Goal: Task Accomplishment & Management: Manage account settings

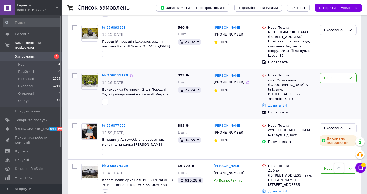
scroll to position [160, 0]
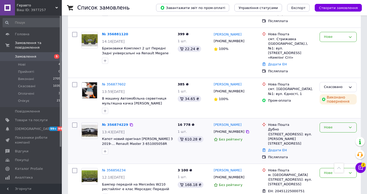
click at [350, 123] on div "Нове" at bounding box center [337, 128] width 37 height 10
drag, startPoint x: 336, startPoint y: 140, endPoint x: 268, endPoint y: 133, distance: 68.8
click at [336, 152] on li "Скасовано" at bounding box center [338, 157] width 37 height 10
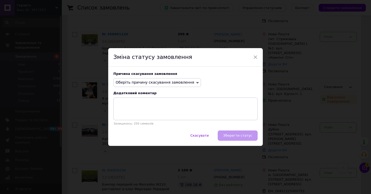
click at [188, 83] on span "Оберіть причину скасування замовлення" at bounding box center [157, 82] width 88 height 9
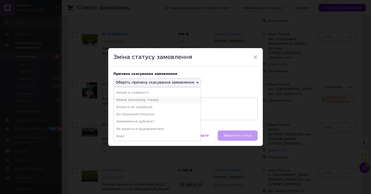
click at [177, 100] on li "Немає різновиду товару" at bounding box center [157, 99] width 87 height 7
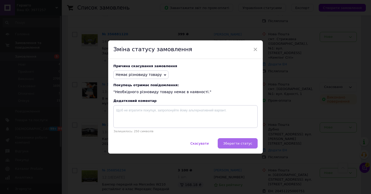
click at [235, 145] on button "Зберегти статус" at bounding box center [238, 143] width 40 height 10
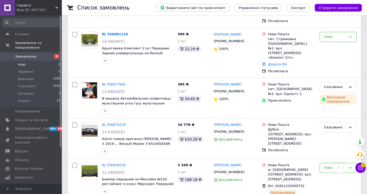
click at [41, 64] on li "Нові 4" at bounding box center [31, 64] width 63 height 7
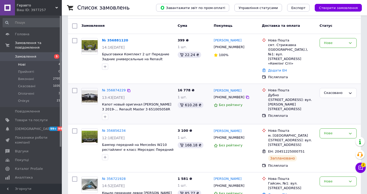
scroll to position [66, 0]
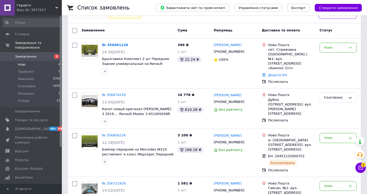
click at [76, 29] on input "checkbox" at bounding box center [74, 30] width 5 height 5
checkbox input "true"
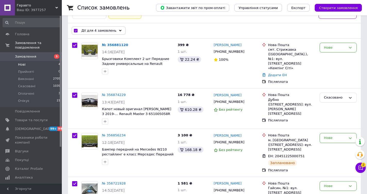
click at [76, 29] on span at bounding box center [76, 31] width 4 height 4
click at [76, 29] on input "checkbox" at bounding box center [75, 30] width 3 height 3
checkbox input "false"
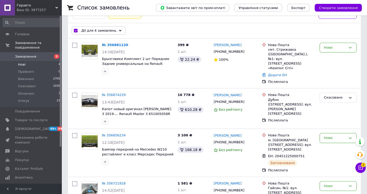
checkbox input "false"
click at [46, 3] on span "Геравто" at bounding box center [36, 5] width 39 height 5
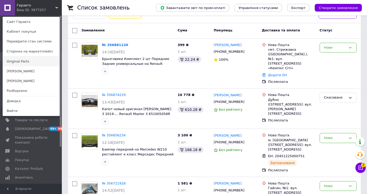
click at [27, 64] on link "Original Parts" at bounding box center [31, 62] width 57 height 10
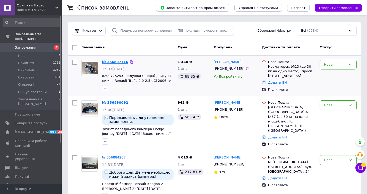
click at [115, 60] on link "№ 356897716" at bounding box center [115, 62] width 26 height 4
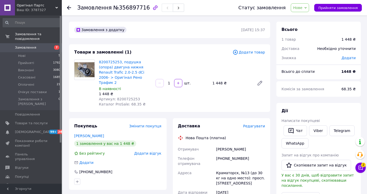
click at [123, 98] on span "Артикул: 8200725253" at bounding box center [119, 99] width 41 height 4
copy span "8200725253"
click at [121, 101] on span "Артикул: 8200725253" at bounding box center [119, 99] width 41 height 4
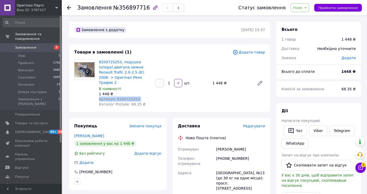
click at [121, 101] on span "Артикул: 8200725253" at bounding box center [119, 99] width 41 height 4
click at [127, 102] on div "8200725253, подушка (опора) двигуна нижня Renault Trafic 2.0-2.5 dCi 2006- > Ор…" at bounding box center [125, 82] width 57 height 49
click at [127, 101] on span "Артикул: 8200725253" at bounding box center [119, 99] width 41 height 4
copy span "8200725253"
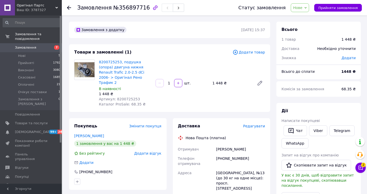
click at [225, 158] on div "+380954513664" at bounding box center [240, 161] width 51 height 14
copy div "+380954513664"
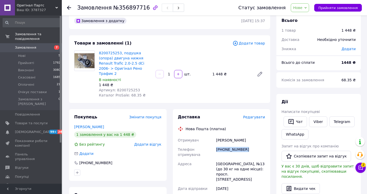
scroll to position [9, 0]
click at [134, 88] on span "Артикул: 8200725253" at bounding box center [119, 90] width 41 height 4
copy span "8200725253"
click at [24, 122] on link "Товари та послуги" at bounding box center [31, 123] width 63 height 9
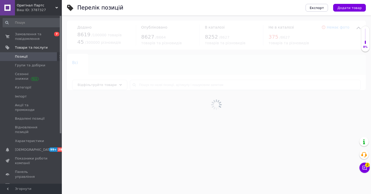
click at [183, 84] on div at bounding box center [216, 104] width 309 height 179
click at [183, 84] on input "text" at bounding box center [245, 85] width 231 height 10
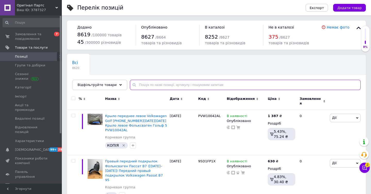
click at [183, 84] on input "text" at bounding box center [245, 85] width 231 height 10
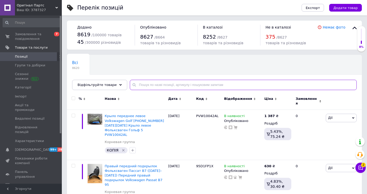
click at [183, 84] on input "text" at bounding box center [243, 85] width 227 height 10
paste input "8200725253"
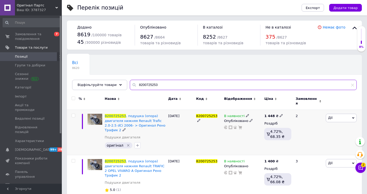
type input "8200725253"
click at [280, 114] on icon at bounding box center [281, 115] width 3 height 3
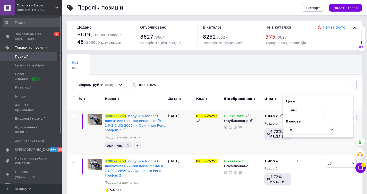
click at [297, 110] on input "1448" at bounding box center [305, 110] width 39 height 10
type input "2"
type input "1980"
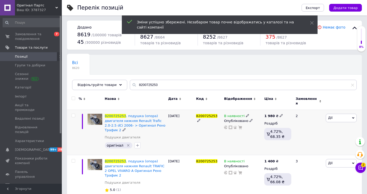
click at [267, 114] on b "1 980" at bounding box center [269, 116] width 11 height 4
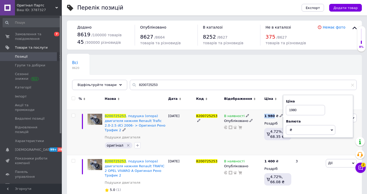
drag, startPoint x: 265, startPoint y: 113, endPoint x: 274, endPoint y: 115, distance: 9.4
click at [274, 115] on div "1 980 ₴" at bounding box center [273, 116] width 19 height 5
copy b "1 980"
click at [300, 155] on div "3" at bounding box center [308, 181] width 32 height 52
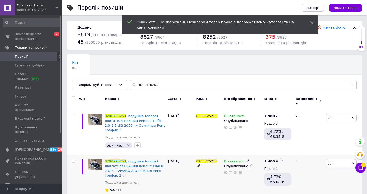
click at [280, 160] on use at bounding box center [281, 161] width 3 height 3
click at [315, 154] on input "1400" at bounding box center [305, 155] width 39 height 10
click at [280, 159] on icon at bounding box center [281, 160] width 3 height 3
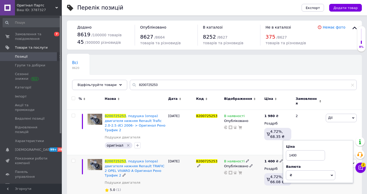
click at [300, 152] on input "1400" at bounding box center [305, 155] width 39 height 10
type input "1980"
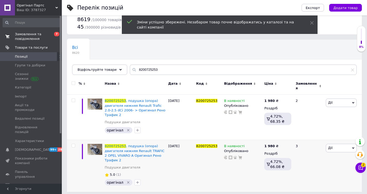
click at [47, 34] on span "Замовлення та повідомлення" at bounding box center [31, 36] width 33 height 9
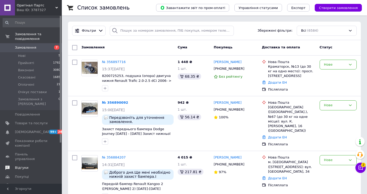
click at [39, 166] on span "Відгуки" at bounding box center [31, 168] width 33 height 5
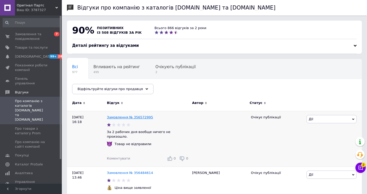
click at [134, 118] on link "Замовлення № 356572995" at bounding box center [130, 117] width 46 height 4
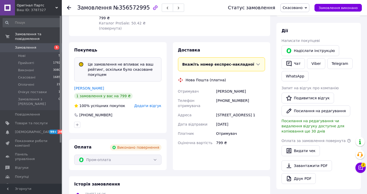
scroll to position [34, 0]
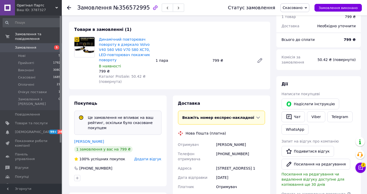
click at [237, 156] on div "[PHONE_NUMBER]" at bounding box center [240, 156] width 51 height 14
copy div "[PHONE_NUMBER]"
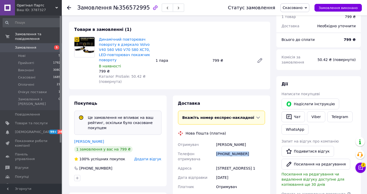
copy div "[PHONE_NUMBER]"
click span "Відгуки"
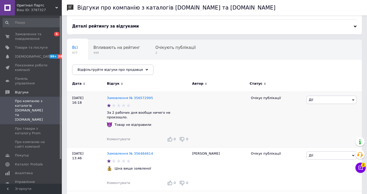
scroll to position [41, 0]
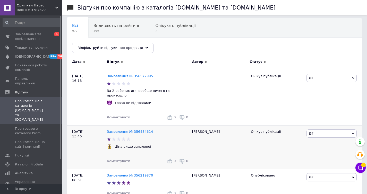
click link "Замовлення № 356484614"
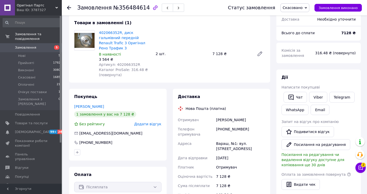
scroll to position [30, 0]
click at [236, 127] on div "[PHONE_NUMBER]" at bounding box center [240, 131] width 51 height 14
copy div "[PHONE_NUMBER]"
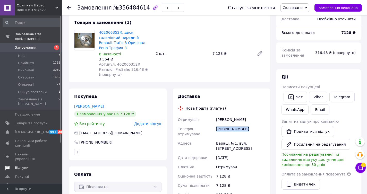
click at [47, 163] on link "Відгуки" at bounding box center [31, 167] width 63 height 9
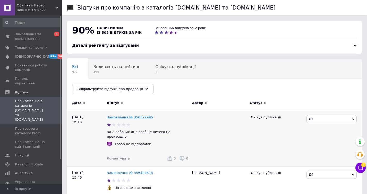
click at [128, 118] on link "Замовлення № 356572995" at bounding box center [130, 117] width 46 height 4
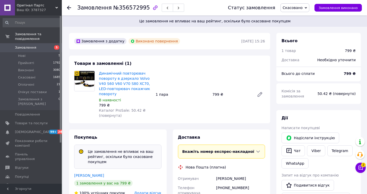
scroll to position [35, 0]
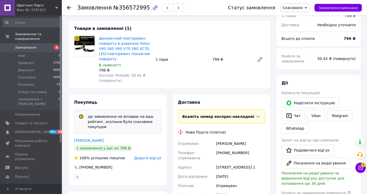
click at [236, 153] on div "[PHONE_NUMBER]" at bounding box center [240, 155] width 51 height 14
copy div "380500312474"
click at [239, 144] on div "[PERSON_NAME]" at bounding box center [240, 143] width 51 height 9
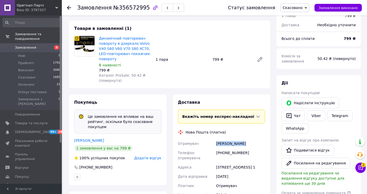
click at [239, 144] on div "Квитницкий Владимир" at bounding box center [240, 143] width 51 height 9
copy div "Квитницкий Владимир"
click at [230, 167] on div "Слов'янськ, Котляревського вул., буд. 9, кв. 1" at bounding box center [240, 167] width 51 height 9
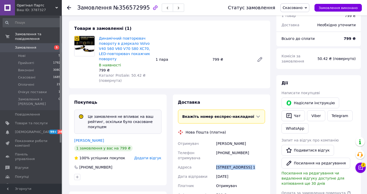
copy div "Слов'янськ, Котляревського вул., буд. 9, кв. 1"
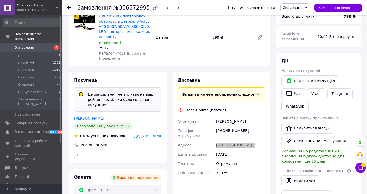
scroll to position [0, 0]
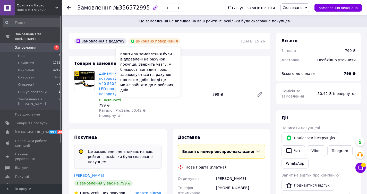
click at [127, 80] on div "Кошти за замовлення були відправлені на рахунок покупця. Зверніть увагу: у біль…" at bounding box center [148, 71] width 64 height 49
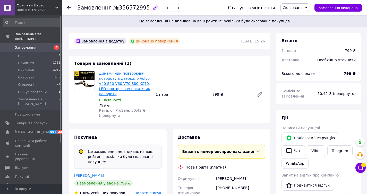
click at [101, 78] on link "Динамічний повторювач повороту в дзеркало Volvo V40 S60 V60 V70 S80 XC70, LED-п…" at bounding box center [124, 83] width 51 height 25
click at [56, 50] on span "5" at bounding box center [55, 47] width 14 height 5
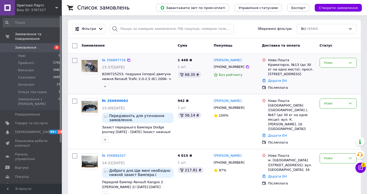
scroll to position [2, 0]
click at [342, 67] on div "Нове" at bounding box center [337, 74] width 41 height 37
click at [341, 63] on div "Нове" at bounding box center [335, 62] width 22 height 5
click at [340, 90] on li "Скасовано" at bounding box center [338, 92] width 37 height 10
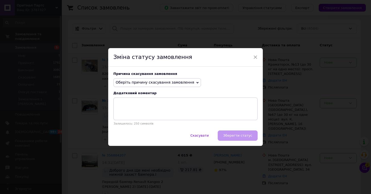
click at [177, 81] on span "Оберіть причину скасування замовлення" at bounding box center [155, 82] width 79 height 4
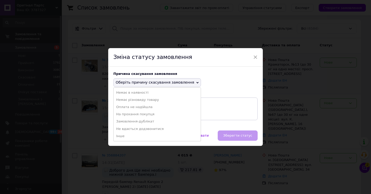
click at [173, 99] on li "Немає різновиду товару" at bounding box center [157, 99] width 87 height 7
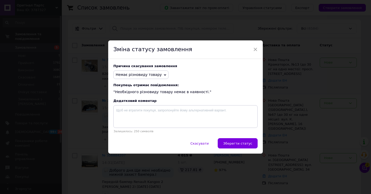
click at [240, 144] on span "Зберегти статус" at bounding box center [237, 144] width 29 height 4
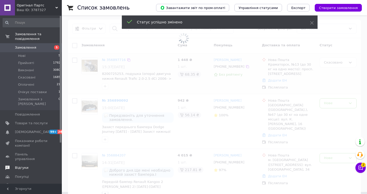
click at [24, 166] on span "Відгуки" at bounding box center [21, 168] width 13 height 5
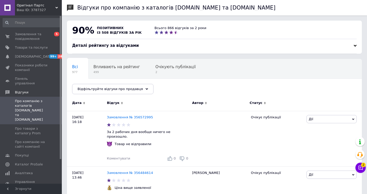
click at [50, 11] on div "Ваш ID: 3787327" at bounding box center [39, 10] width 45 height 5
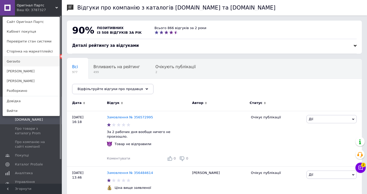
click at [40, 59] on link "Geravto" at bounding box center [31, 62] width 57 height 10
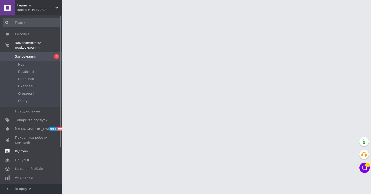
click at [52, 152] on span at bounding box center [55, 151] width 14 height 5
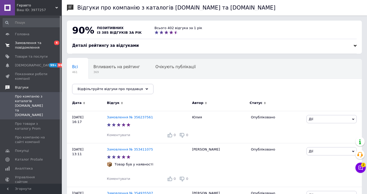
click at [35, 40] on link "Замовлення та повідомлення 0 4" at bounding box center [31, 45] width 63 height 13
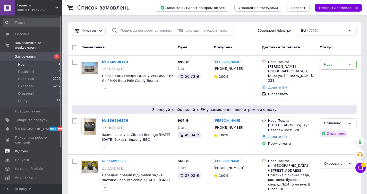
click at [54, 63] on li "Нові 4" at bounding box center [31, 64] width 63 height 7
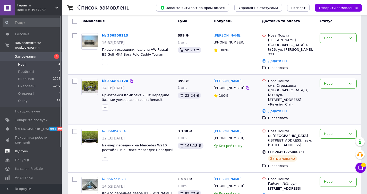
scroll to position [19, 0]
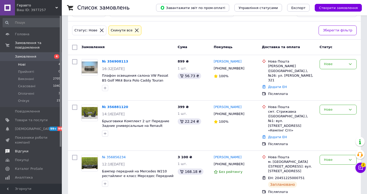
click at [49, 11] on div "Ваш ID: 3977257" at bounding box center [39, 10] width 45 height 5
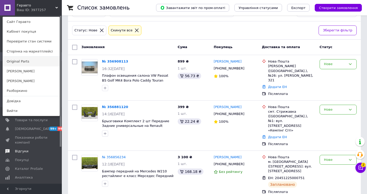
click at [53, 62] on link "Original Parts" at bounding box center [31, 62] width 57 height 10
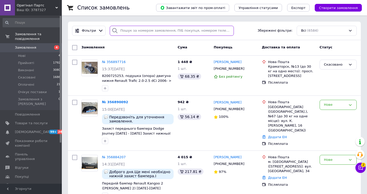
click at [148, 34] on input "search" at bounding box center [172, 31] width 124 height 10
paste input "[PHONE_NUMBER]"
type input "[PHONE_NUMBER]"
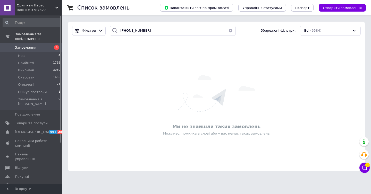
click at [42, 5] on span "Оригінал Партс" at bounding box center [36, 5] width 39 height 5
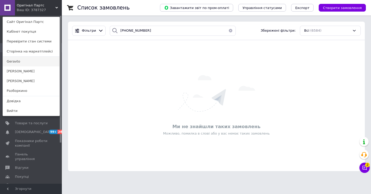
click at [38, 61] on link "Geravto" at bounding box center [31, 62] width 57 height 10
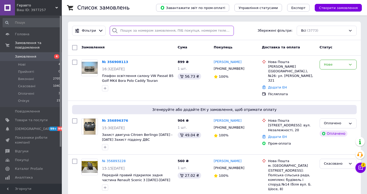
click at [157, 31] on input "search" at bounding box center [172, 31] width 124 height 10
paste input "[PHONE_NUMBER]"
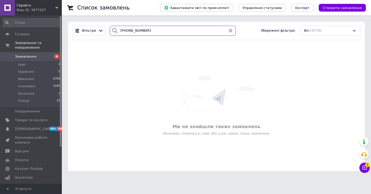
type input "+380506733873"
click at [36, 60] on link "Замовлення 4" at bounding box center [31, 56] width 63 height 9
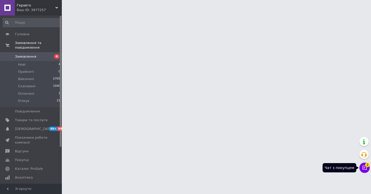
click at [367, 170] on button "Чат з покупцем 2" at bounding box center [364, 168] width 10 height 10
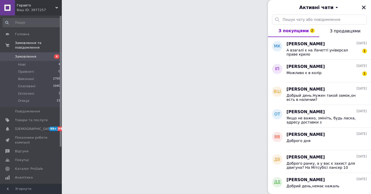
click at [363, 7] on icon "Закрити" at bounding box center [364, 8] width 4 height 4
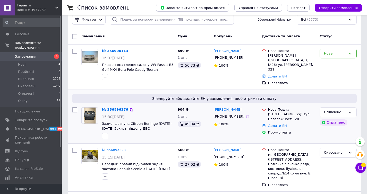
scroll to position [18, 0]
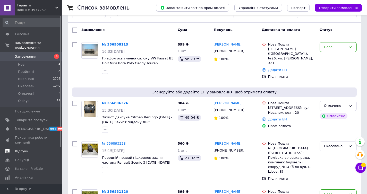
click at [50, 148] on link "Відгуки" at bounding box center [31, 151] width 63 height 9
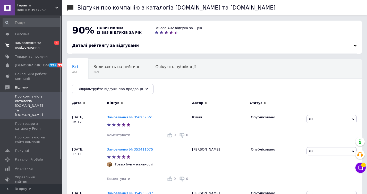
click at [41, 46] on span "Замовлення та повідомлення" at bounding box center [31, 45] width 33 height 9
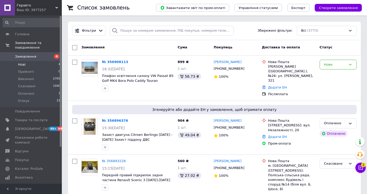
click at [41, 63] on li "Нові 4" at bounding box center [31, 64] width 63 height 7
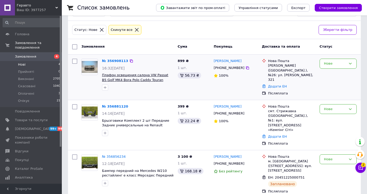
scroll to position [56, 0]
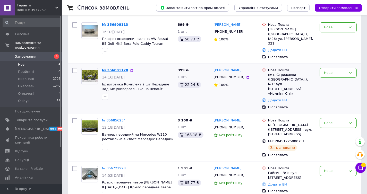
click at [111, 68] on link "№ 356881120" at bounding box center [115, 70] width 26 height 4
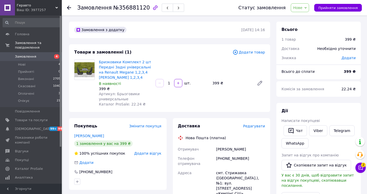
click at [238, 160] on div "+380730338433" at bounding box center [240, 161] width 51 height 14
copy div "380730338433"
click at [239, 151] on div "Мальченко Богдан" at bounding box center [240, 149] width 51 height 9
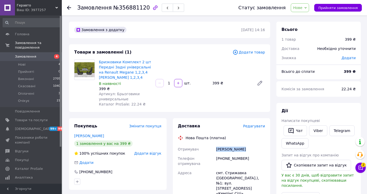
click at [239, 151] on div "Мальченко Богдан" at bounding box center [240, 149] width 51 height 9
copy div "Мальченко Богдан"
click at [229, 172] on div "смт. Стрижавка (Вінницька обл.), №1: вул. Київська, 224, корпус 4 «Кемпінг Сіті»" at bounding box center [240, 183] width 51 height 30
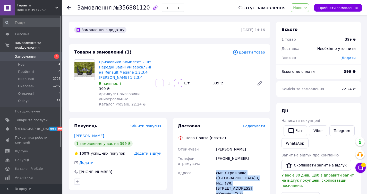
click at [229, 172] on div "смт. Стрижавка (Вінницька обл.), №1: вул. Київська, 224, корпус 4 «Кемпінг Сіті»" at bounding box center [240, 183] width 51 height 30
copy div "смт. Стрижавка (Вінницька обл.), №1: вул. Київська, 224, корпус 4 «Кемпінг Сіті»"
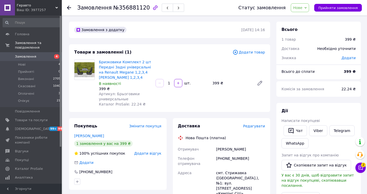
click at [235, 157] on div "+380730338433" at bounding box center [240, 161] width 51 height 14
copy div "+380730338433"
click at [67, 6] on icon at bounding box center [69, 8] width 4 height 4
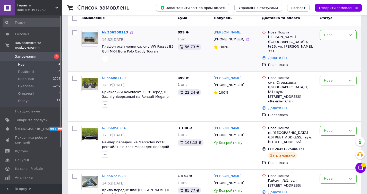
scroll to position [56, 0]
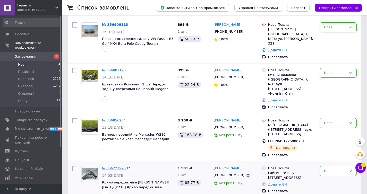
click at [117, 166] on link "№ 356721928" at bounding box center [114, 168] width 24 height 4
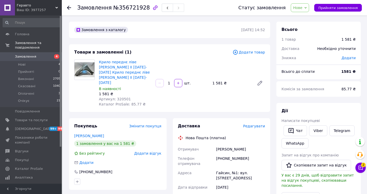
click at [124, 97] on span "Артикул: 320501" at bounding box center [115, 99] width 32 height 4
copy span "320501"
click at [227, 154] on div "+380971181208" at bounding box center [240, 161] width 51 height 14
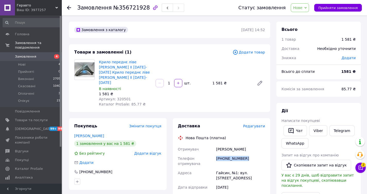
click at [227, 154] on div "+380971181208" at bounding box center [240, 161] width 51 height 14
copy div "+380971181208"
click at [227, 154] on div "+380971181208" at bounding box center [240, 161] width 51 height 14
click at [226, 154] on div "+380971181208" at bounding box center [240, 161] width 51 height 14
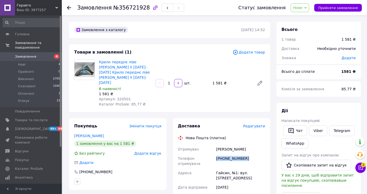
click at [226, 154] on div "+380971181208" at bounding box center [240, 161] width 51 height 14
click at [225, 154] on div "+380971181208" at bounding box center [240, 161] width 51 height 14
click at [235, 145] on div "Гончарук Володимир" at bounding box center [240, 149] width 51 height 9
click at [236, 145] on div "Гончарук Володимир" at bounding box center [240, 149] width 51 height 9
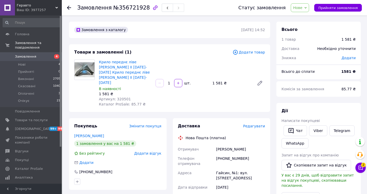
click at [236, 145] on div "Гончарук Володимир" at bounding box center [240, 149] width 51 height 9
copy div "Гончарук Володимир"
click at [225, 173] on div "Гайсин, №1: вул. Механізаторів, 15А" at bounding box center [240, 175] width 51 height 14
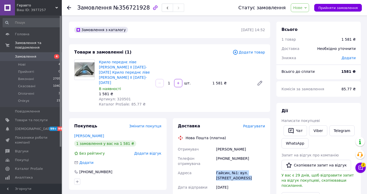
click at [225, 173] on div "Гайсин, №1: вул. Механізаторів, 15А" at bounding box center [240, 175] width 51 height 14
copy div "Гайсин, №1: вул. Механізаторів, 15А"
click at [232, 154] on div "+380971181208" at bounding box center [240, 161] width 51 height 14
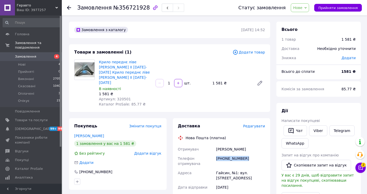
copy div "+380971181208"
click at [302, 6] on span "Нове" at bounding box center [297, 8] width 9 height 4
click at [304, 34] on li "Скасовано" at bounding box center [303, 34] width 24 height 8
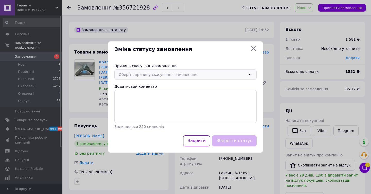
click at [147, 70] on div "Оберіть причину скасування замовлення" at bounding box center [185, 75] width 142 height 10
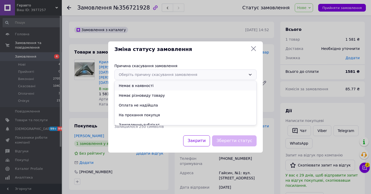
click at [171, 84] on li "Немає в наявності" at bounding box center [186, 86] width 142 height 10
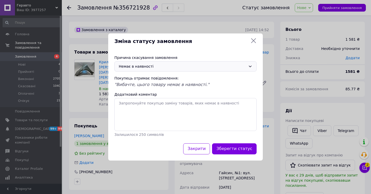
click at [179, 69] on div "Немає в наявності" at bounding box center [182, 67] width 127 height 6
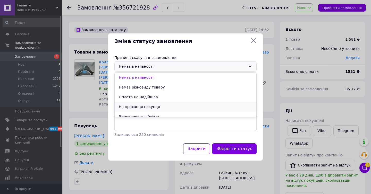
click at [169, 103] on li "На прохання покупця" at bounding box center [186, 107] width 142 height 10
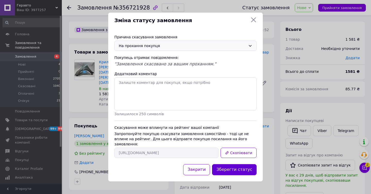
click at [229, 169] on button "Зберегти статус" at bounding box center [234, 169] width 45 height 11
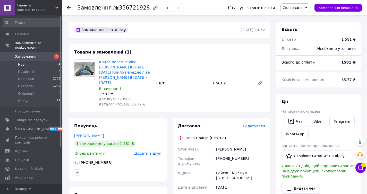
click at [53, 64] on li "Нові 4" at bounding box center [31, 64] width 63 height 7
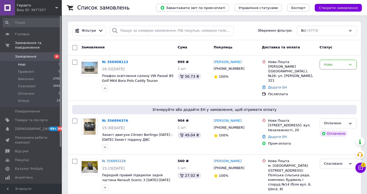
click at [44, 67] on li "Нові 3" at bounding box center [31, 64] width 63 height 7
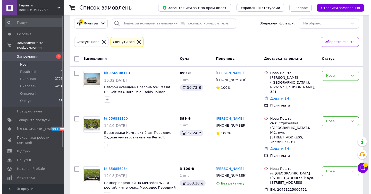
scroll to position [15, 0]
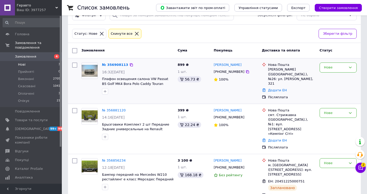
click at [227, 74] on div "+380662535346" at bounding box center [229, 71] width 33 height 7
click at [333, 69] on div "Нове" at bounding box center [335, 67] width 22 height 5
click at [324, 97] on li "Скасовано" at bounding box center [338, 97] width 37 height 10
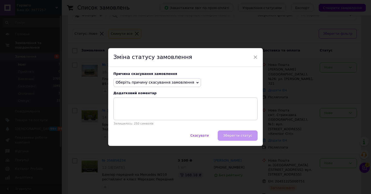
click at [156, 80] on span "Оберіть причину скасування замовлення" at bounding box center [157, 82] width 88 height 9
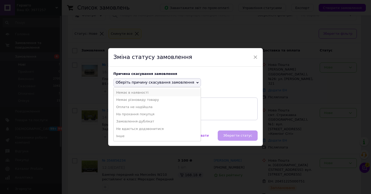
click at [157, 92] on li "Немає в наявності" at bounding box center [157, 92] width 87 height 7
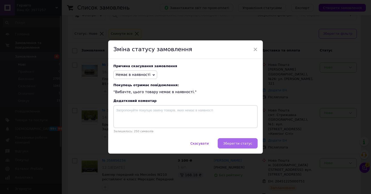
click at [241, 146] on button "Зберегти статус" at bounding box center [238, 143] width 40 height 10
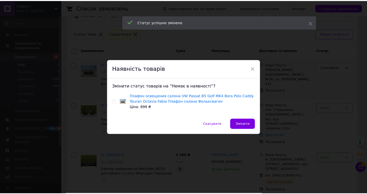
scroll to position [15, 0]
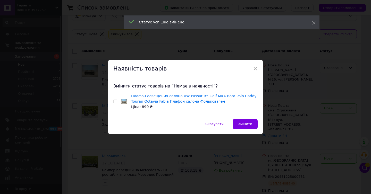
click at [115, 100] on input "checkbox" at bounding box center [114, 101] width 3 height 3
checkbox input "true"
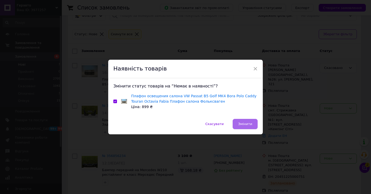
click at [246, 122] on button "Змінити" at bounding box center [244, 124] width 25 height 10
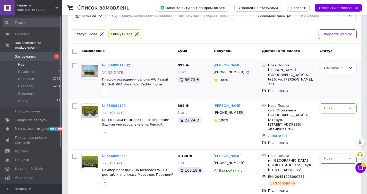
click at [41, 55] on span "Замовлення" at bounding box center [31, 56] width 33 height 5
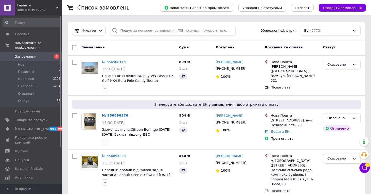
click at [362, 167] on icon at bounding box center [364, 167] width 5 height 5
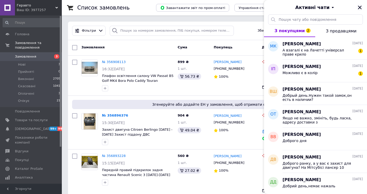
click at [361, 7] on icon "Закрити" at bounding box center [359, 7] width 5 height 5
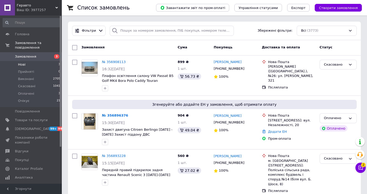
click at [27, 65] on li "Нові 3" at bounding box center [31, 64] width 63 height 7
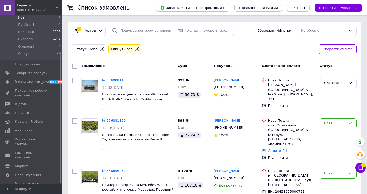
click at [43, 8] on div "Ваш ID: 3977257" at bounding box center [39, 10] width 45 height 5
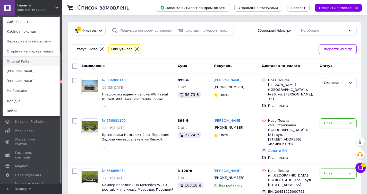
click at [37, 60] on link "Original Parts" at bounding box center [31, 62] width 57 height 10
